Goal: Navigation & Orientation: Find specific page/section

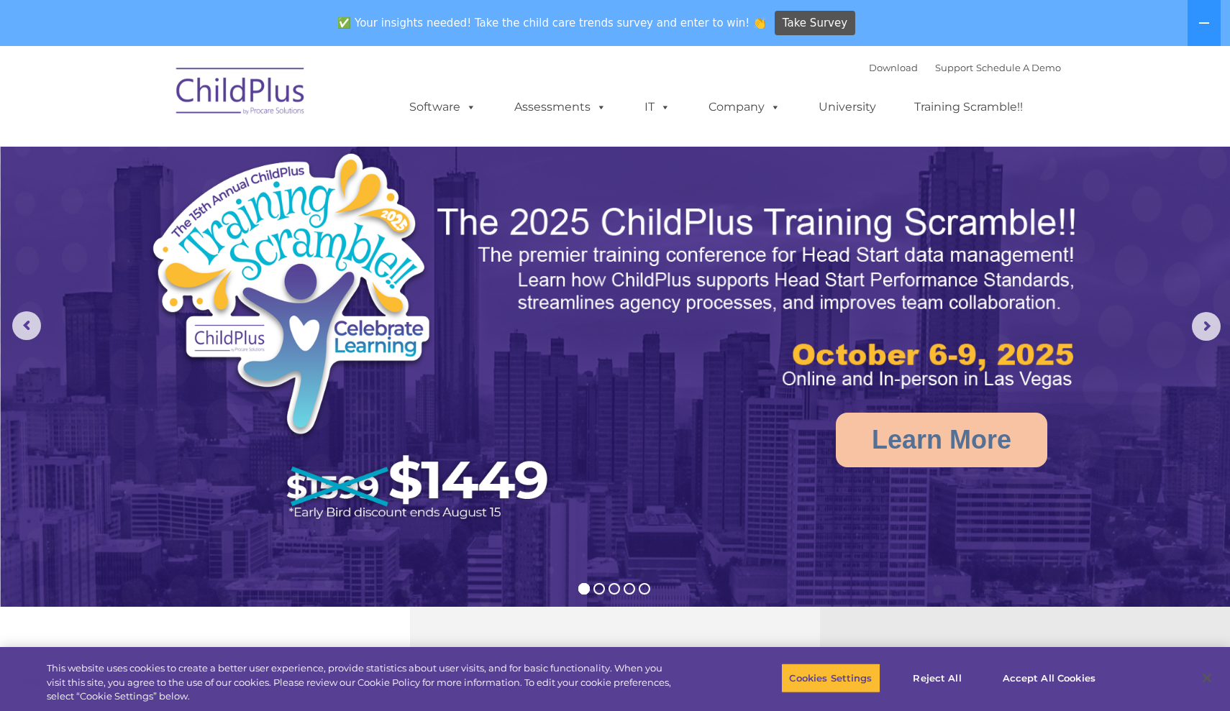
select select "MEDIUM"
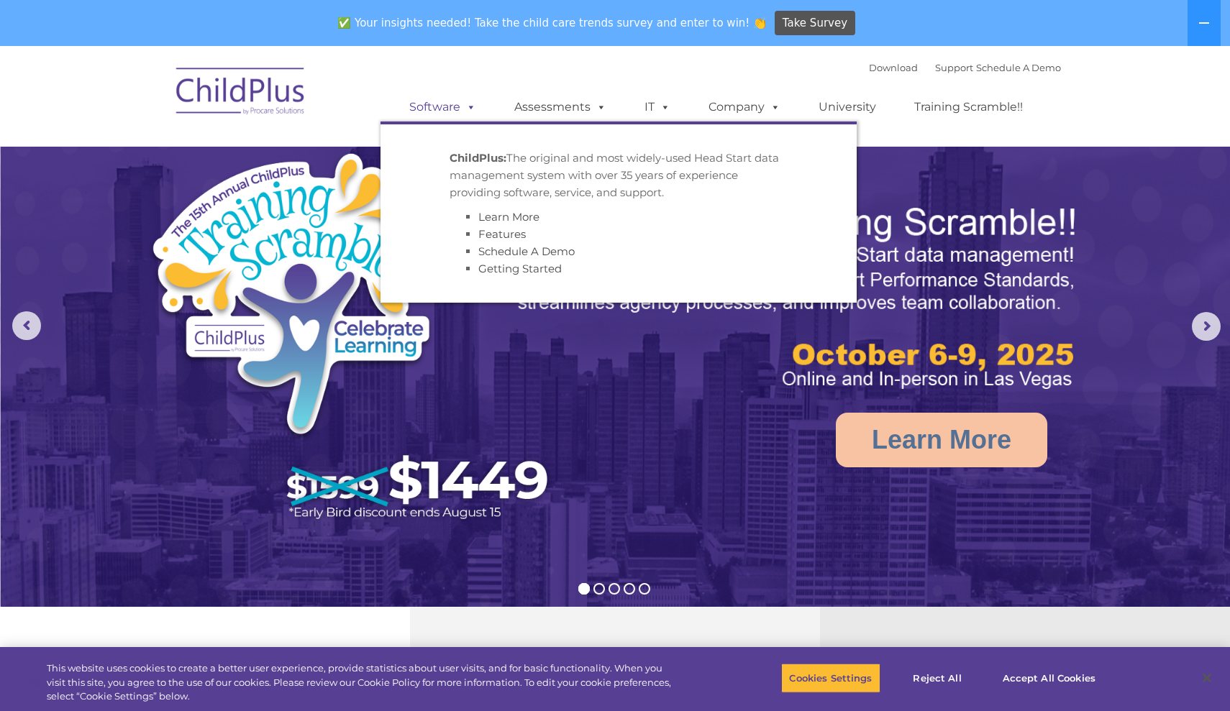
click at [467, 109] on span at bounding box center [468, 107] width 16 height 14
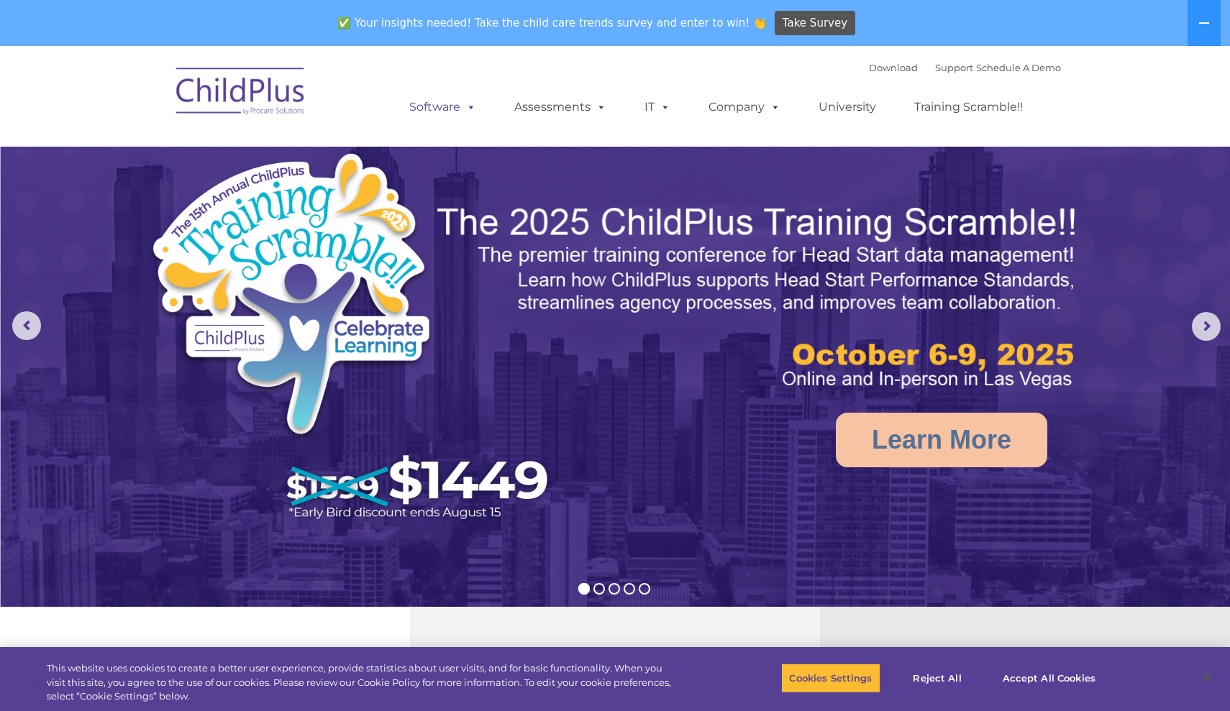
click at [467, 109] on span at bounding box center [468, 107] width 16 height 14
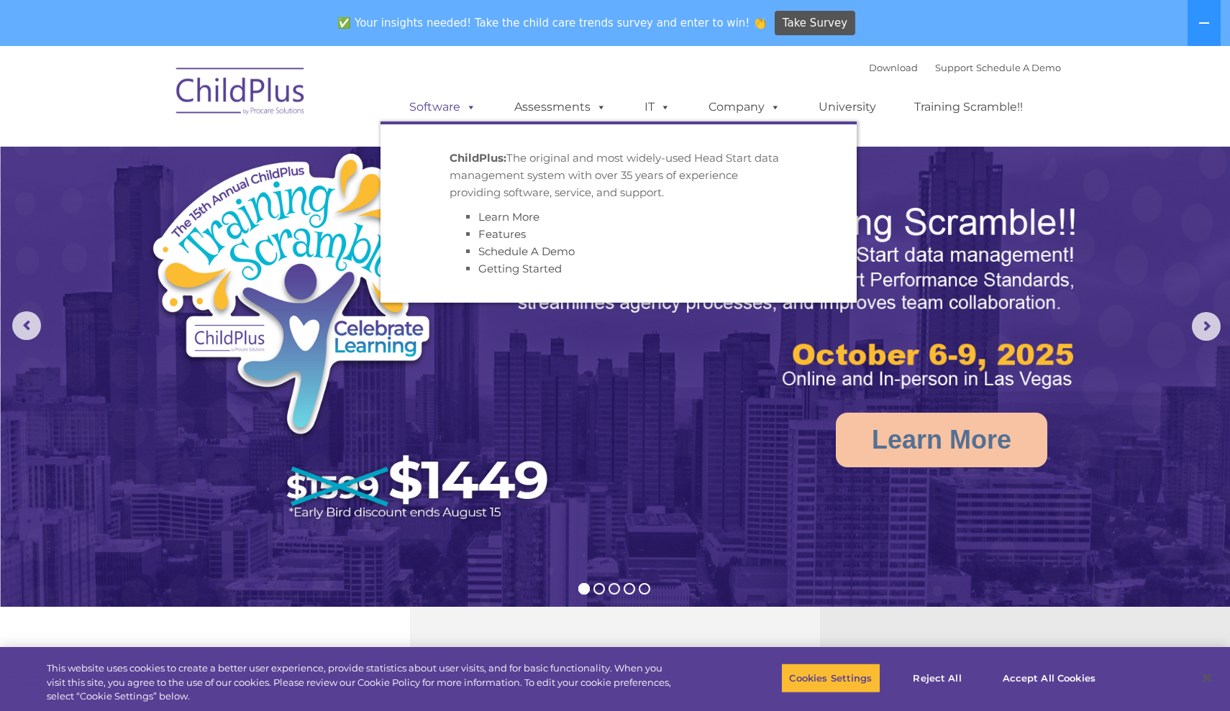
click at [467, 109] on span at bounding box center [468, 107] width 16 height 14
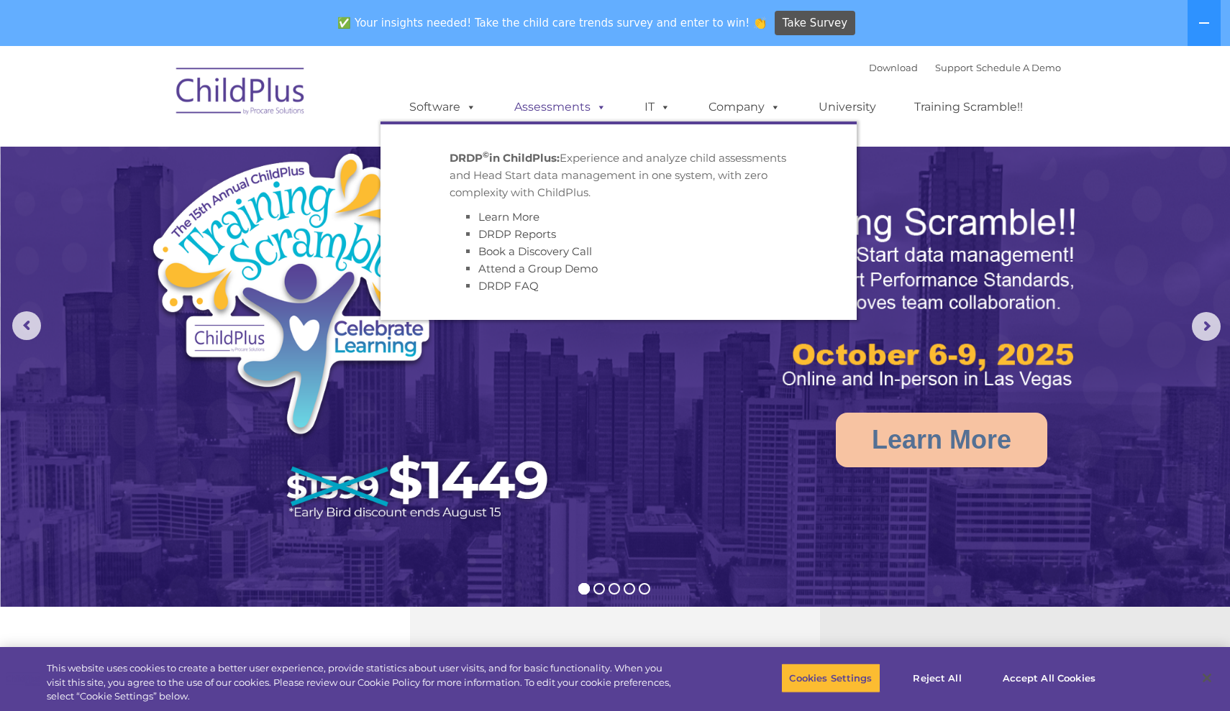
click at [576, 106] on link "Assessments" at bounding box center [560, 107] width 121 height 29
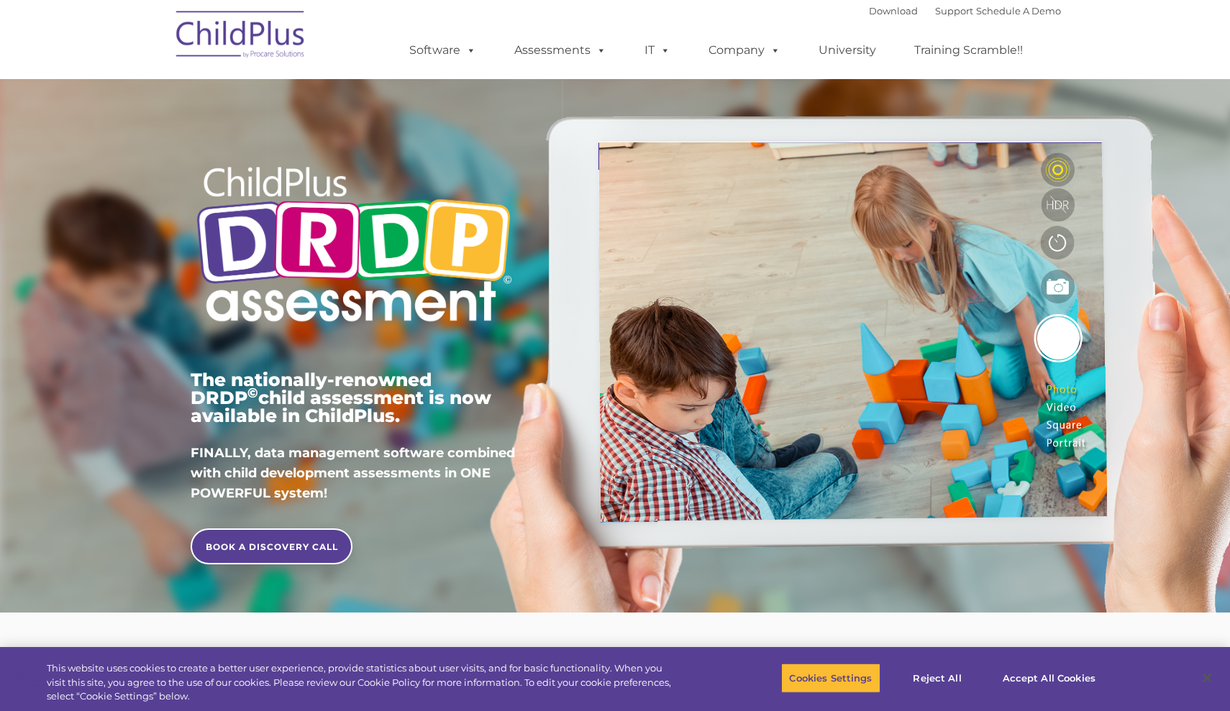
type input ""
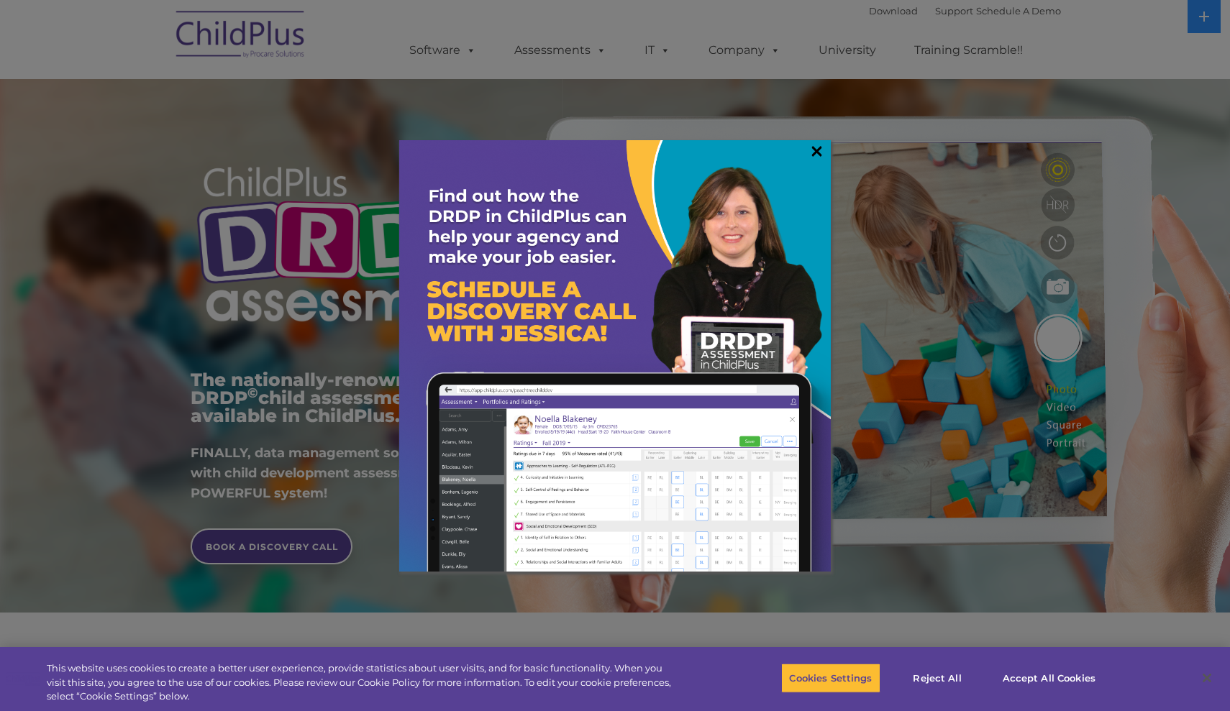
click at [823, 150] on link "×" at bounding box center [816, 151] width 17 height 14
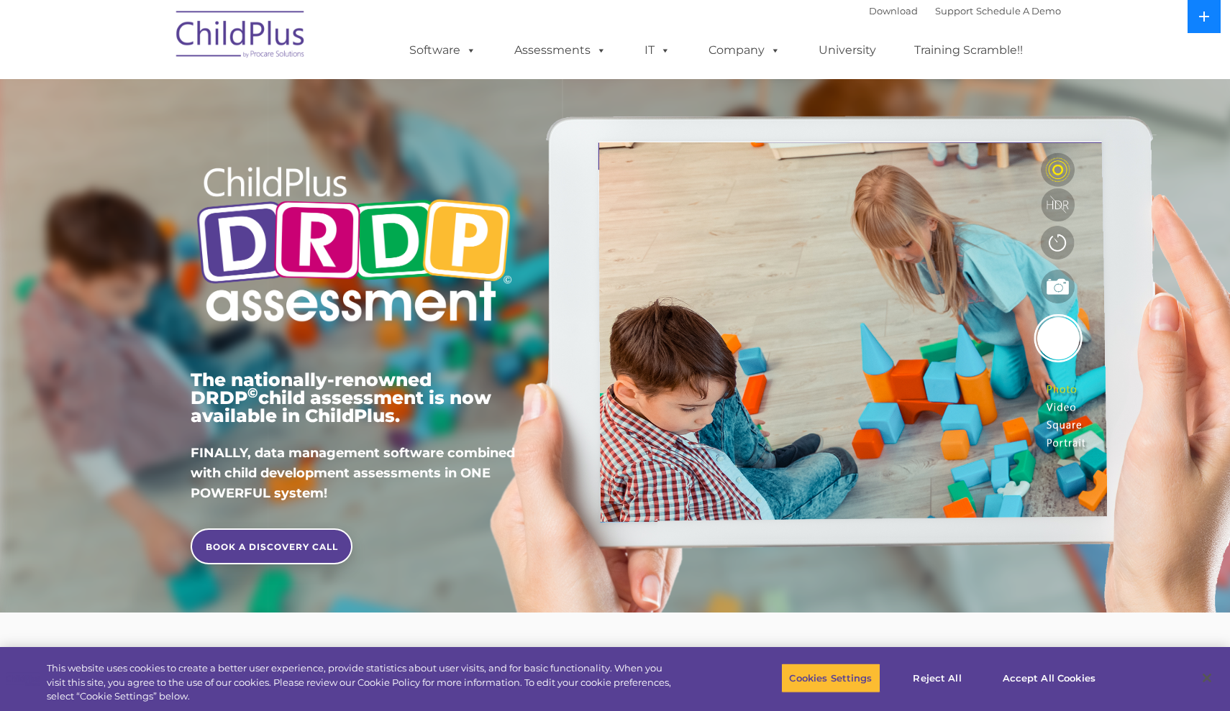
click at [1210, 20] on button at bounding box center [1203, 16] width 33 height 33
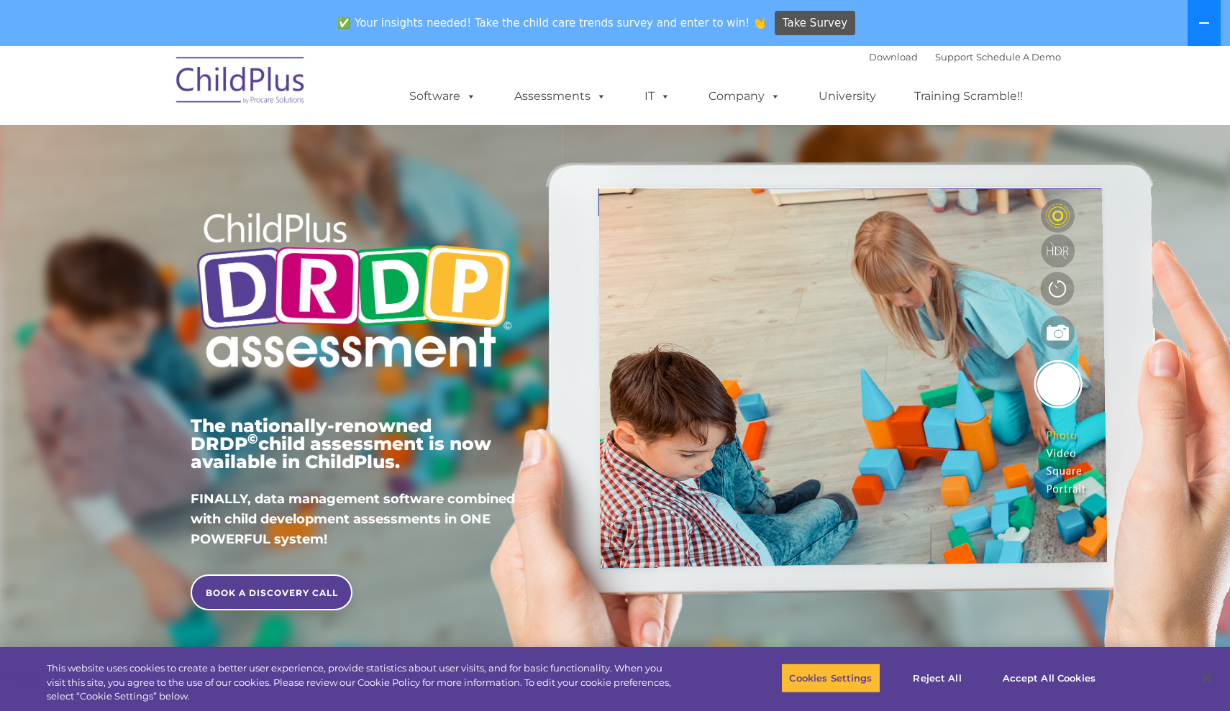
click at [1210, 20] on button at bounding box center [1203, 23] width 33 height 46
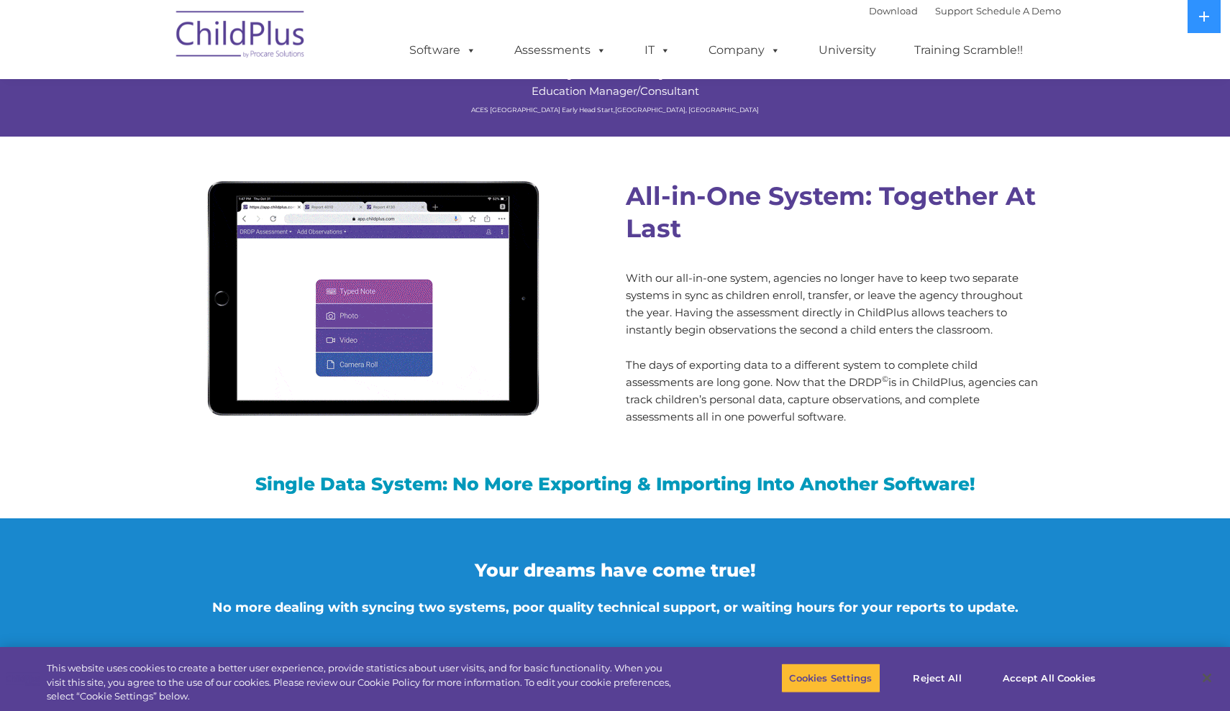
scroll to position [1207, 0]
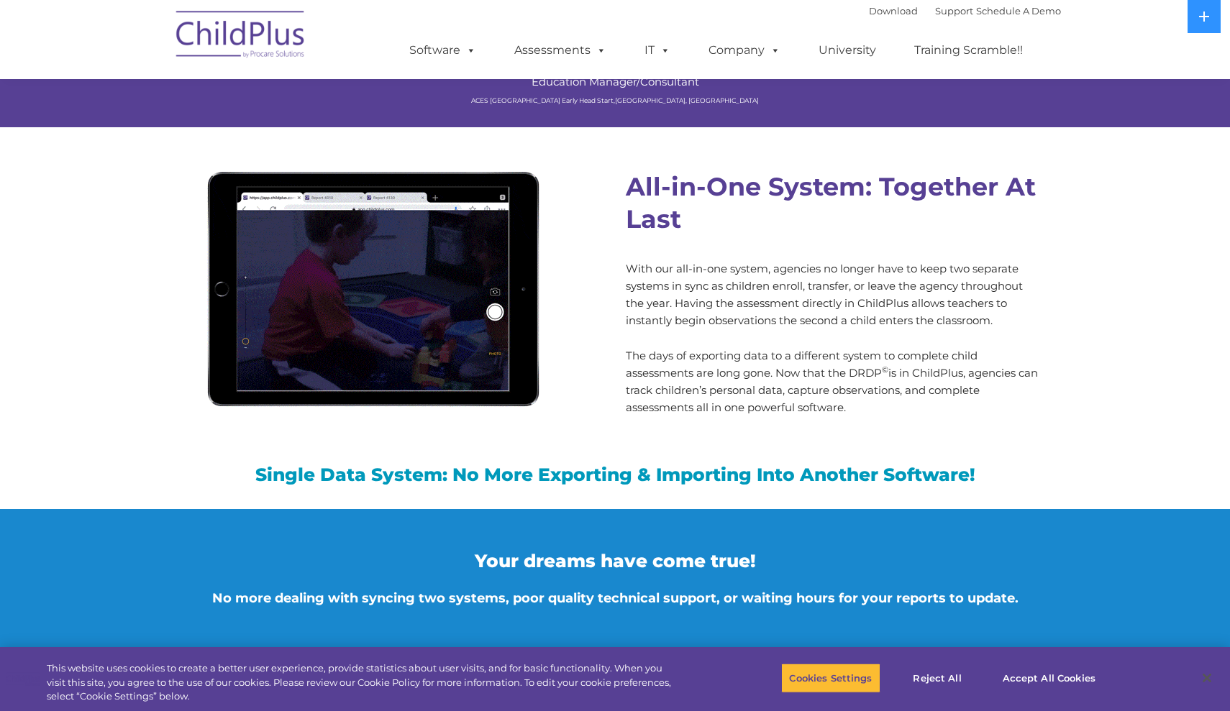
click at [280, 60] on img at bounding box center [241, 37] width 144 height 72
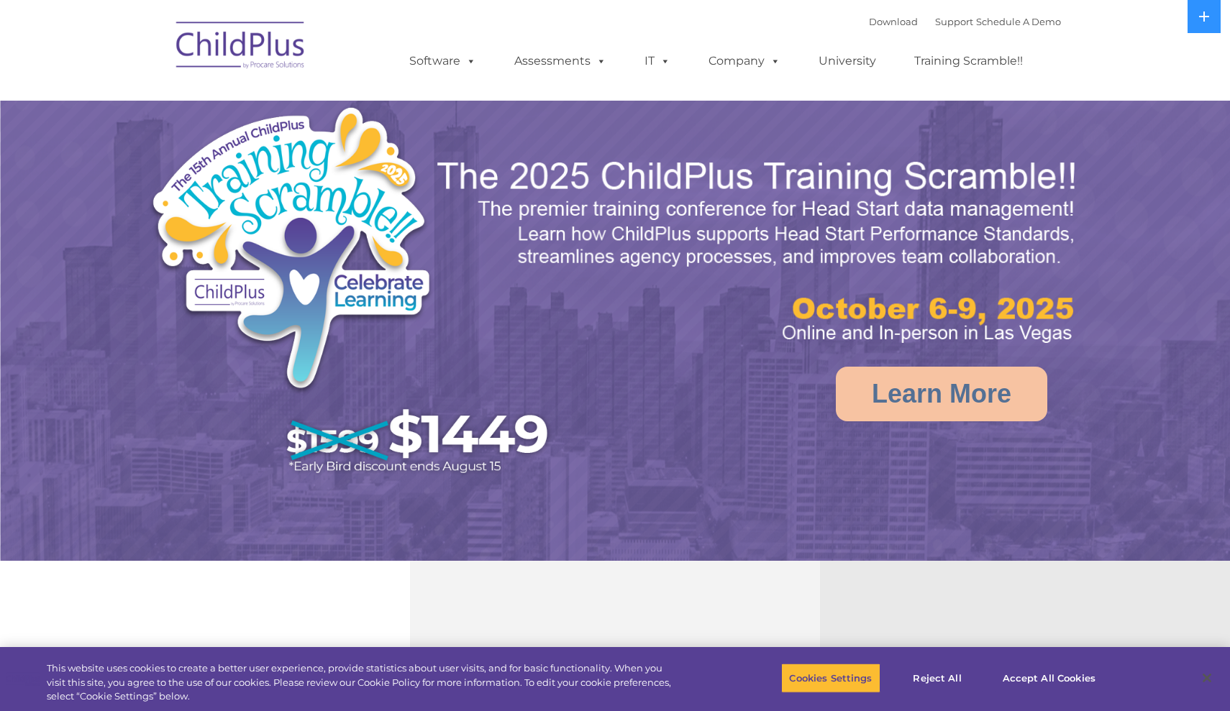
select select "MEDIUM"
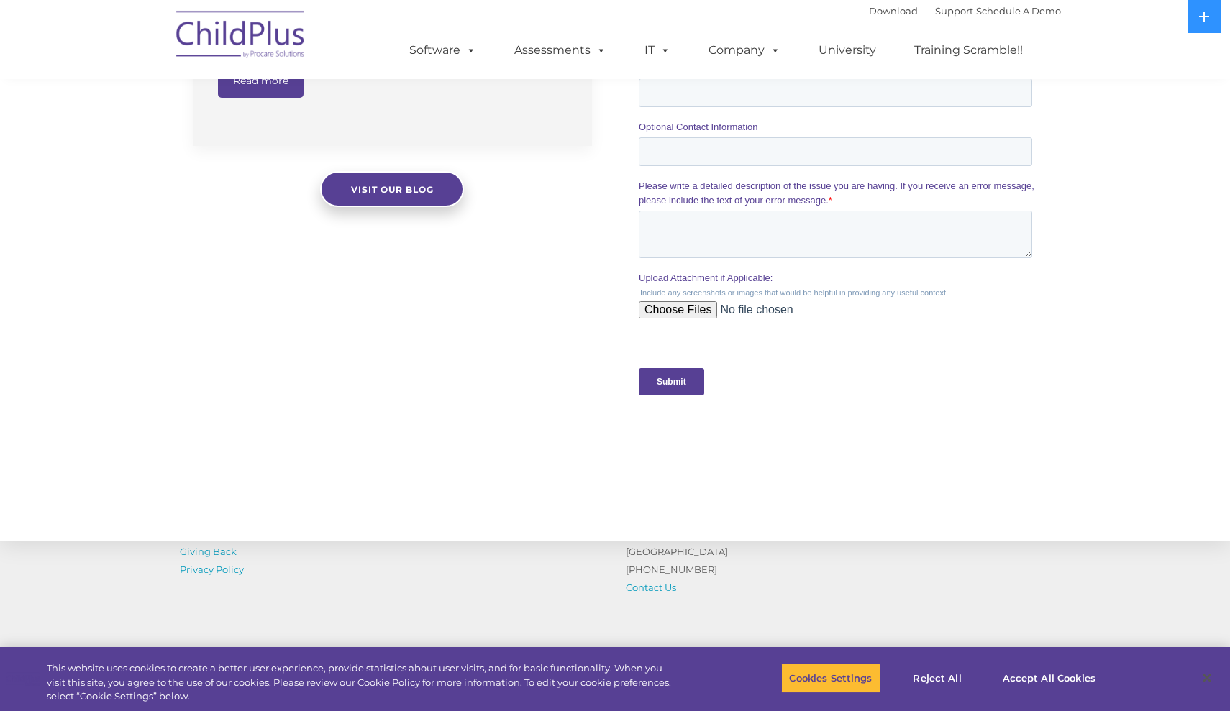
scroll to position [1245, 0]
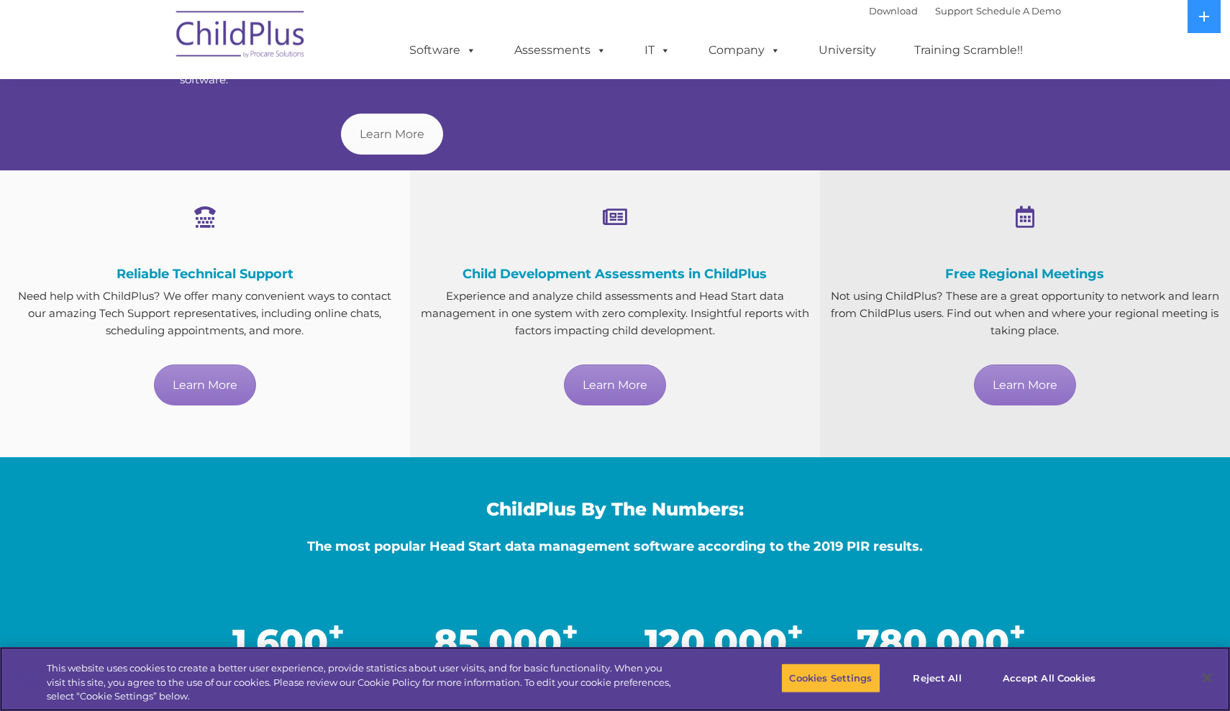
scroll to position [724, 0]
